Goal: Transaction & Acquisition: Purchase product/service

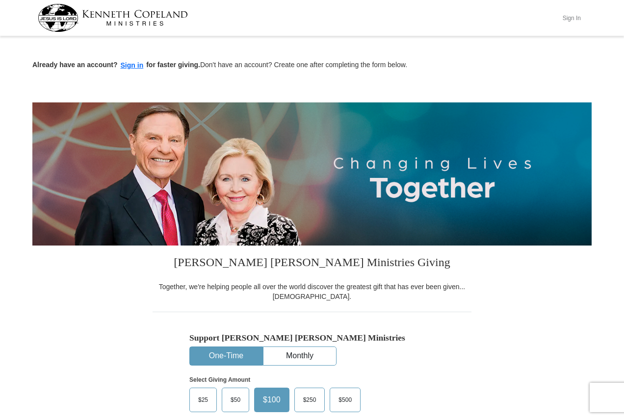
click at [574, 20] on button "Sign In" at bounding box center [571, 17] width 29 height 15
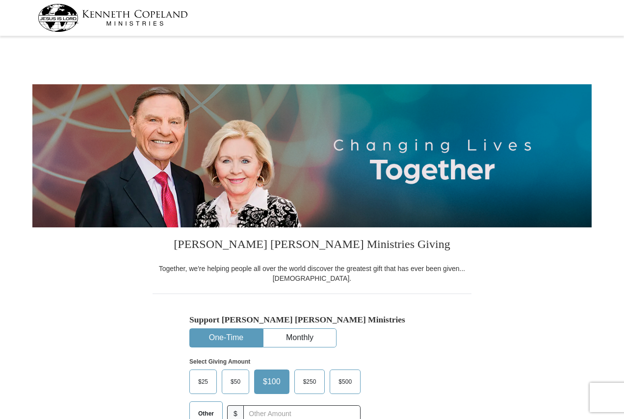
select select "PA"
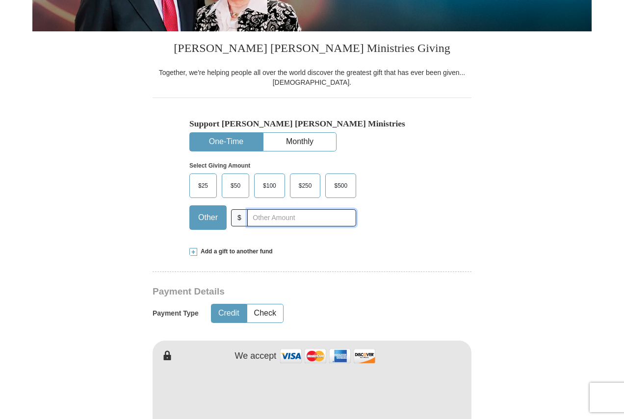
click at [292, 217] on input "text" at bounding box center [301, 217] width 109 height 17
type input "20"
click at [256, 313] on button "Check" at bounding box center [265, 314] width 36 height 18
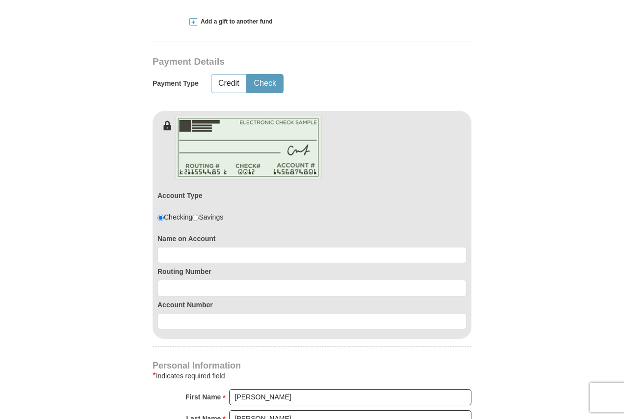
scroll to position [442, 0]
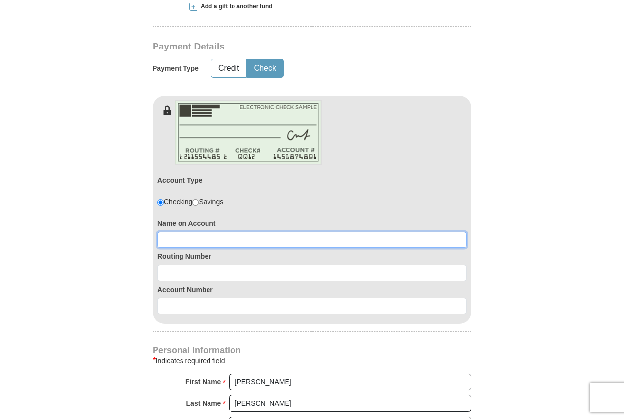
click at [256, 242] on input at bounding box center [311, 240] width 309 height 17
type input "Thomas D Howard"
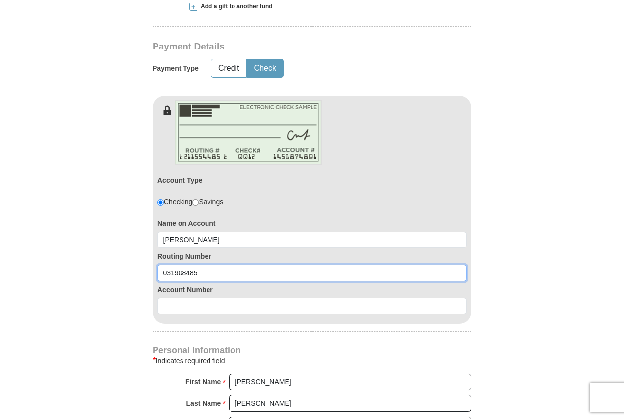
type input "031908485"
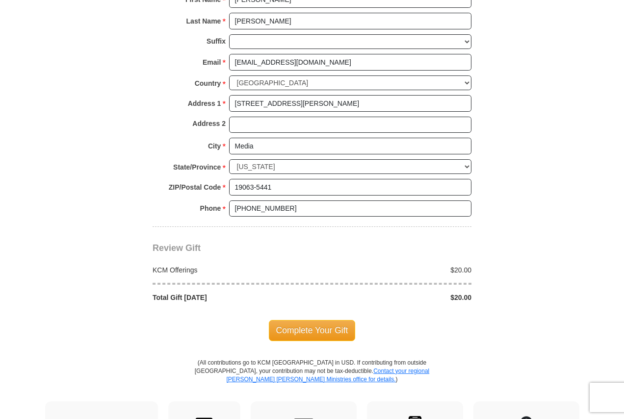
scroll to position [883, 0]
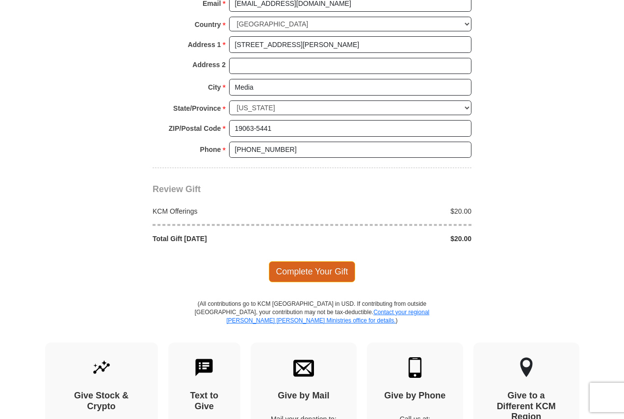
type input "0360154439"
click at [282, 271] on span "Complete Your Gift" at bounding box center [312, 271] width 87 height 21
